Goal: Task Accomplishment & Management: Complete application form

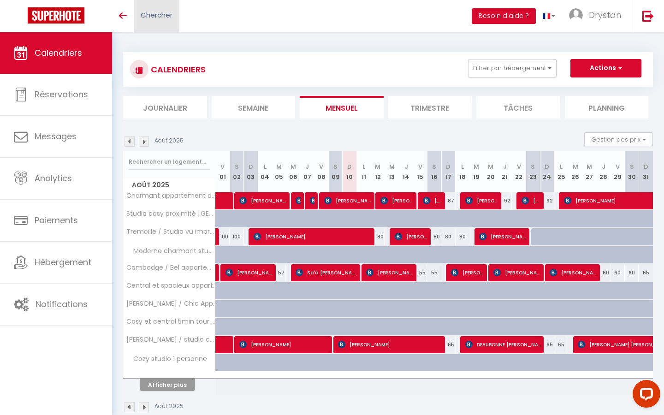
click at [171, 14] on span "Chercher" at bounding box center [157, 15] width 32 height 10
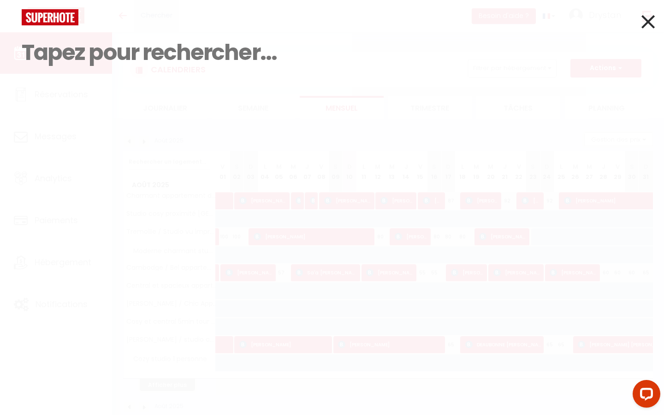
paste input "Compagnon Gaia"
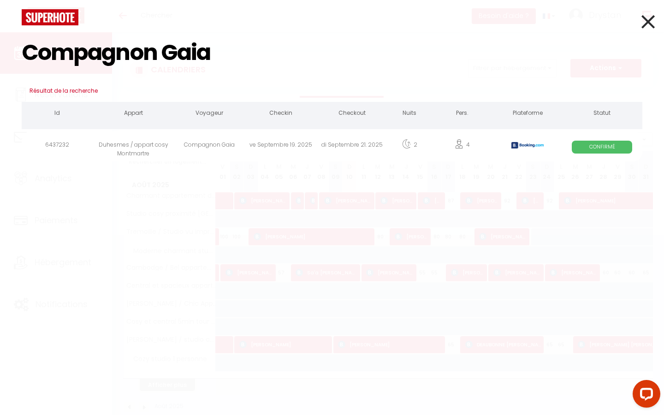
type input "Compagnon Gaia"
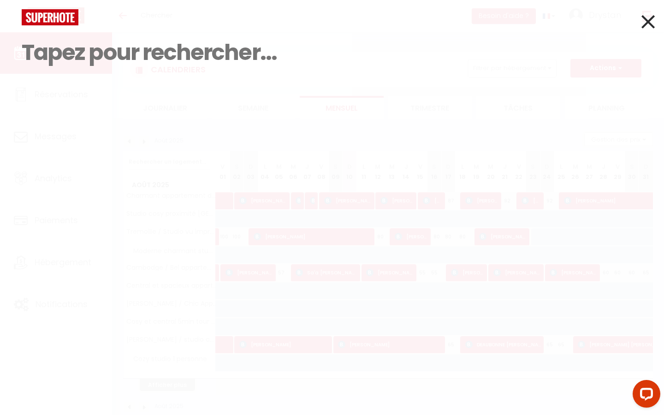
paste input "[PERSON_NAME]"
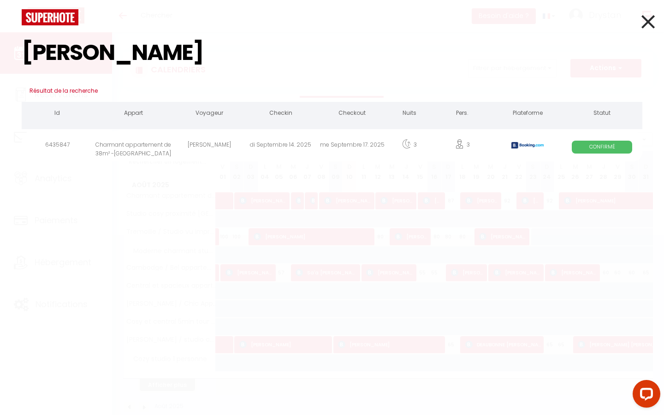
type input "[PERSON_NAME]"
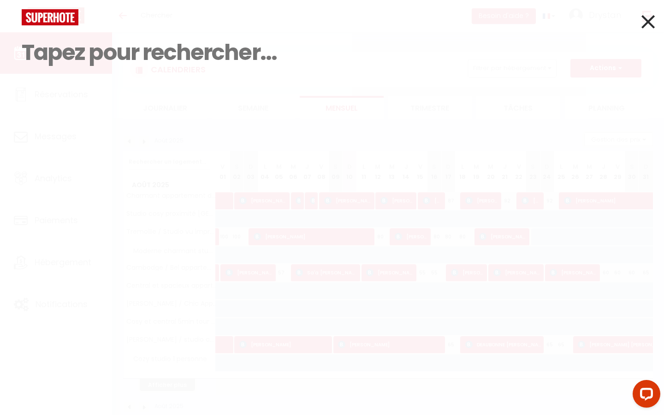
paste input "[PERSON_NAME]"
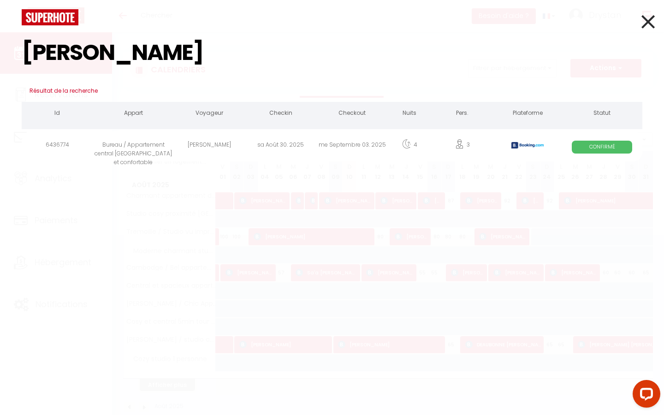
type input "[PERSON_NAME]"
click at [229, 143] on div "[PERSON_NAME]" at bounding box center [209, 146] width 71 height 30
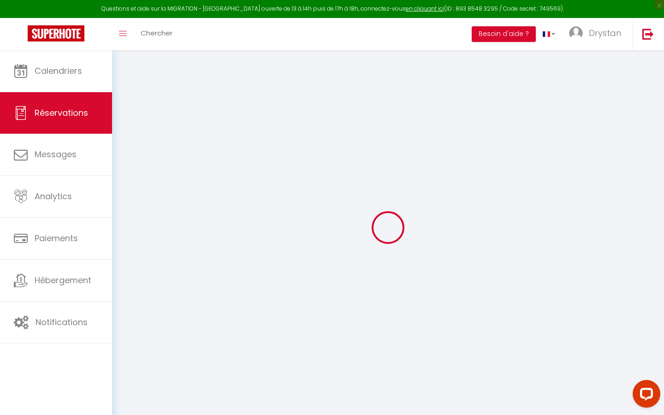
type input "[PERSON_NAME]"
type input "[EMAIL_ADDRESS][DOMAIN_NAME]"
type input "[PHONE_NUMBER]"
select select "ES"
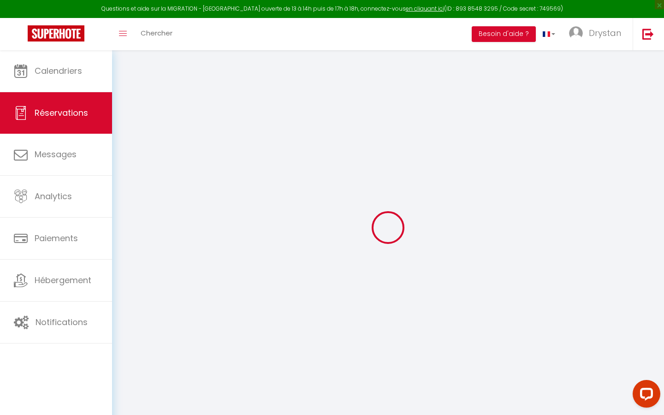
type input "77.14"
type input "6.79"
select select "46217"
select select "1"
select select
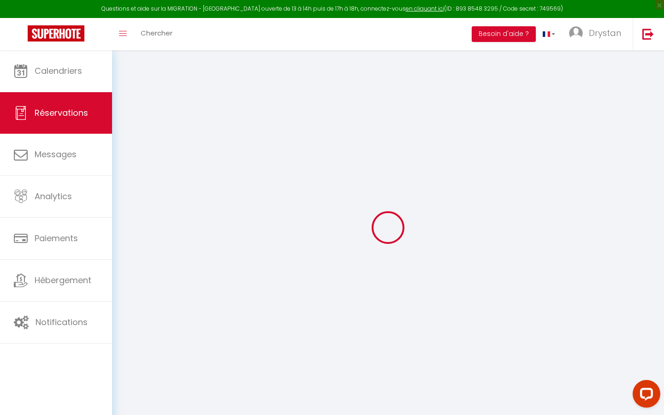
select select
type input "3"
type input "1"
select select "12"
select select
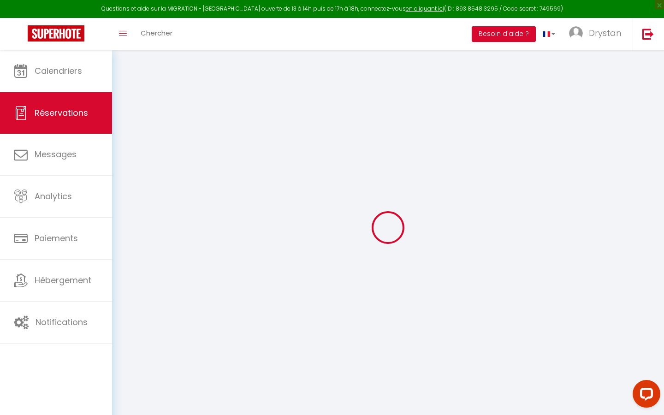
type input "368.74"
checkbox input "false"
type input "0"
select select "2"
type input "0"
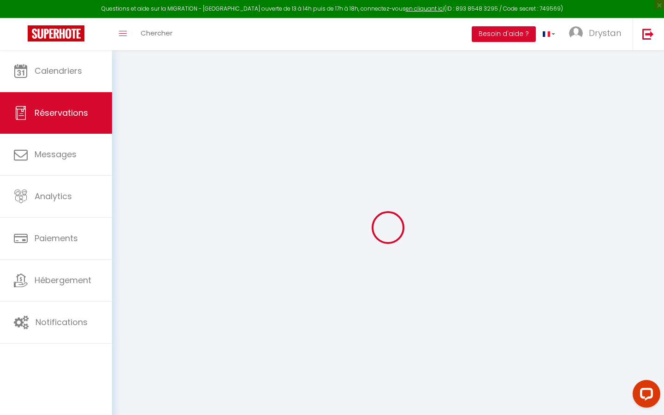
type input "0"
select select
select select "14"
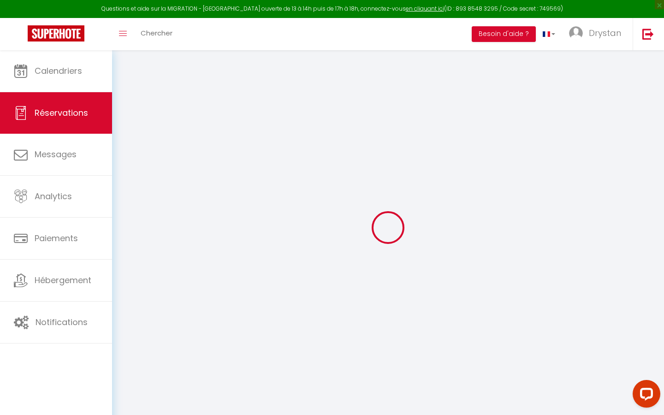
checkbox input "false"
select select
checkbox input "false"
select select
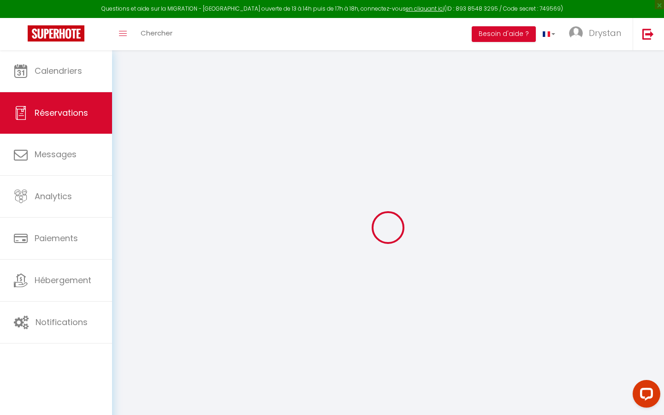
select select
checkbox input "false"
select select
checkbox input "false"
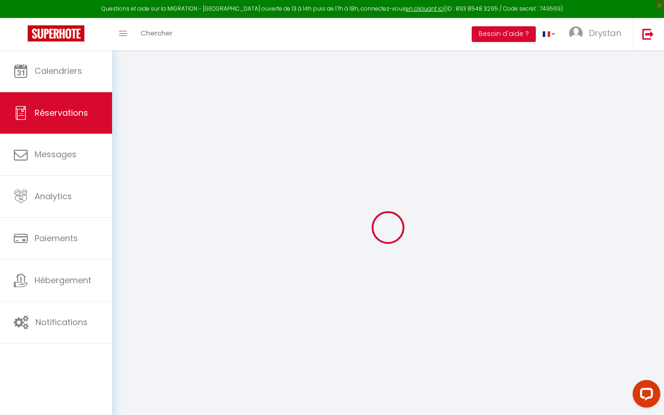
type textarea "** THIS RESERVATION HAS BEEN PRE-PAID ** BOOKING NOTE : Payment charge is EUR 6…"
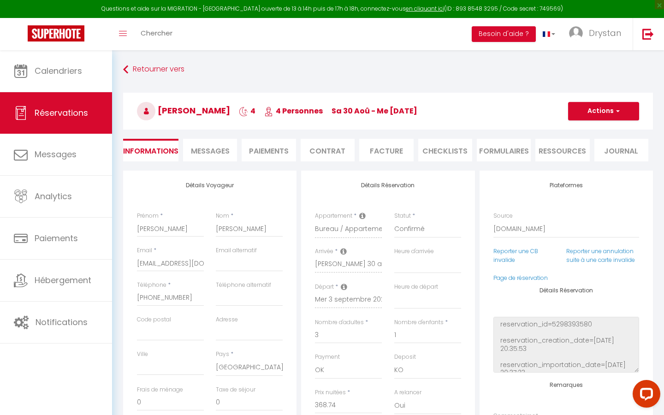
type input "85"
type input "31.2"
select select
checkbox input "false"
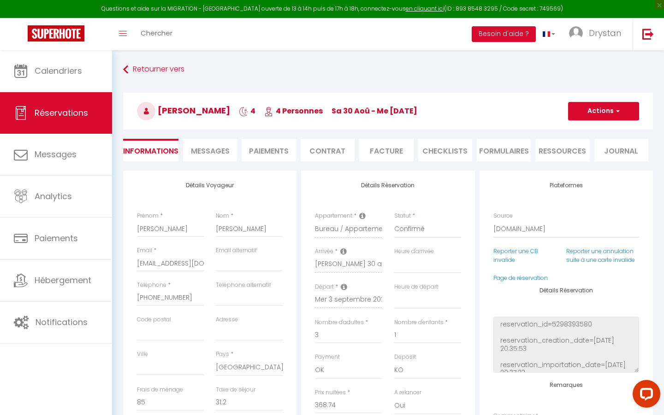
select select
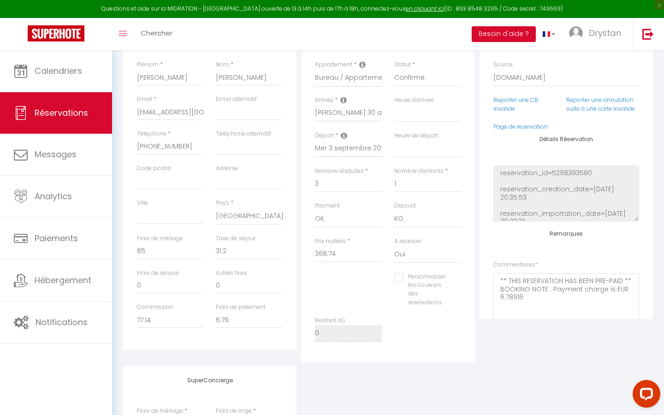
scroll to position [288, 0]
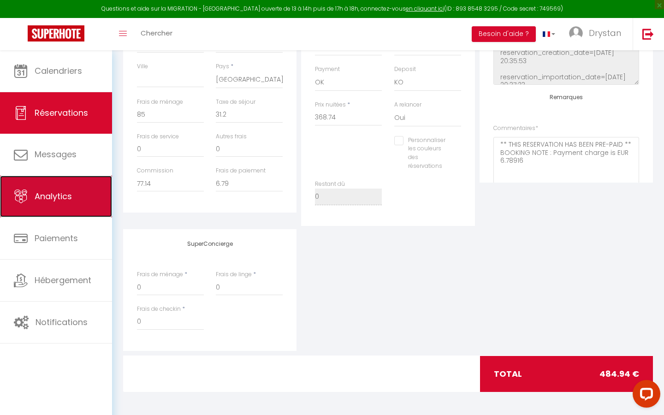
click at [48, 202] on link "Analytics" at bounding box center [56, 196] width 112 height 41
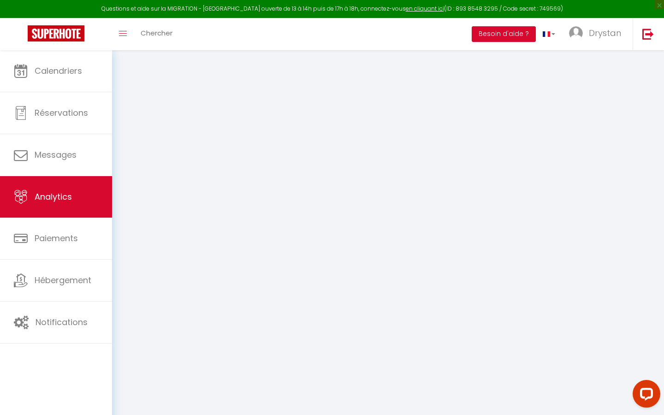
select select "2025"
select select "8"
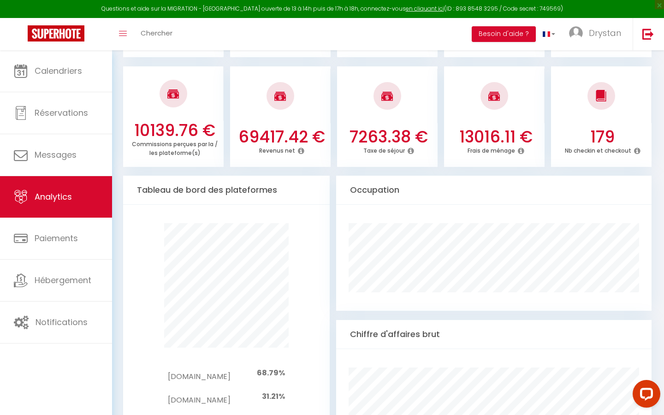
scroll to position [962, 0]
